Goal: Navigation & Orientation: Go to known website

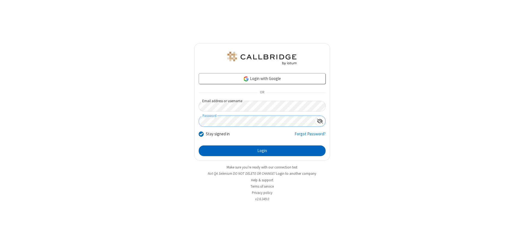
click at [262, 151] on button "Login" at bounding box center [262, 151] width 127 height 11
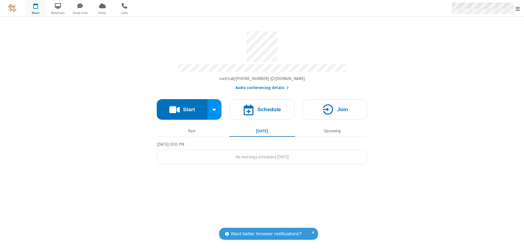
click at [518, 8] on span "Open menu" at bounding box center [518, 8] width 4 height 5
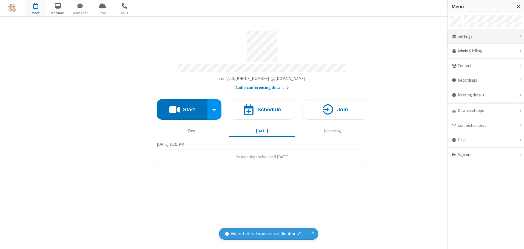
click at [486, 36] on div "Settings" at bounding box center [486, 36] width 76 height 15
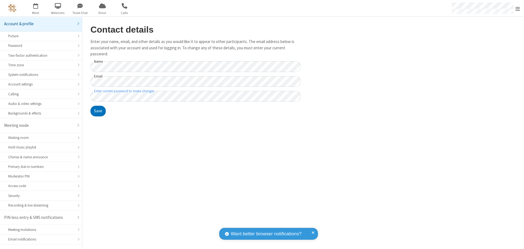
scroll to position [10, 0]
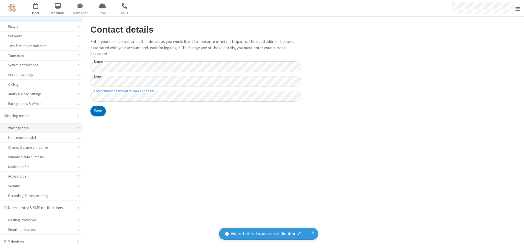
click at [39, 128] on div "Waiting room" at bounding box center [41, 128] width 66 height 5
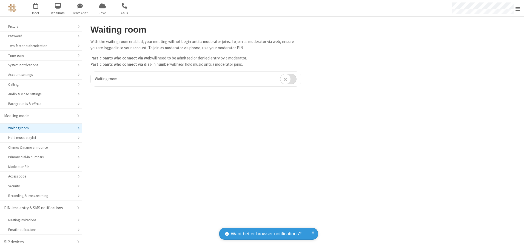
click at [288, 79] on input "checkbox" at bounding box center [288, 79] width 16 height 11
checkbox input "true"
click at [518, 8] on span "Open menu" at bounding box center [518, 8] width 4 height 5
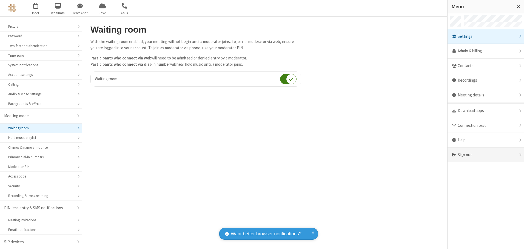
click at [486, 155] on div "Sign out" at bounding box center [486, 155] width 76 height 15
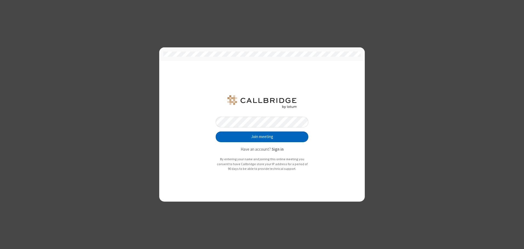
click at [262, 137] on button "Join meeting" at bounding box center [262, 137] width 93 height 11
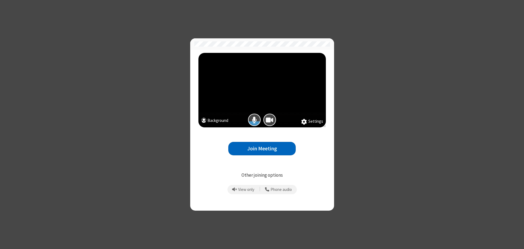
click at [262, 149] on button "Join Meeting" at bounding box center [261, 148] width 67 height 13
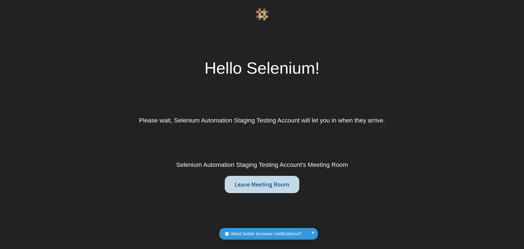
click at [262, 185] on button "Leave Meeting Room" at bounding box center [262, 184] width 75 height 17
